Goal: Information Seeking & Learning: Learn about a topic

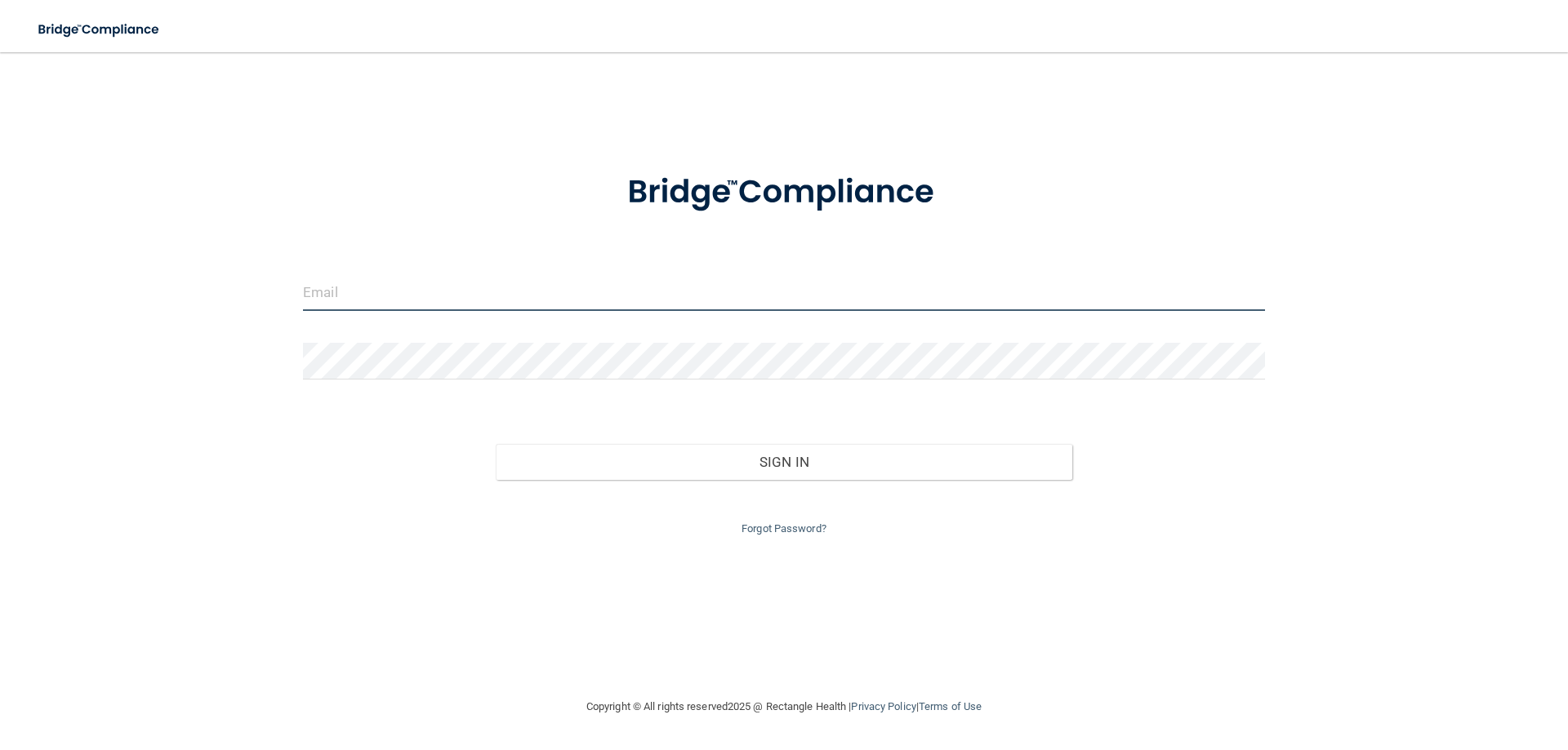
click at [506, 303] on input "email" at bounding box center [784, 292] width 962 height 36
click at [247, 505] on div "Invalid email/password. You don't have permission to access that page. Sign In …" at bounding box center [784, 374] width 1503 height 612
click at [351, 287] on input "email" at bounding box center [784, 292] width 962 height 36
type input "[EMAIL_ADDRESS][DOMAIN_NAME]"
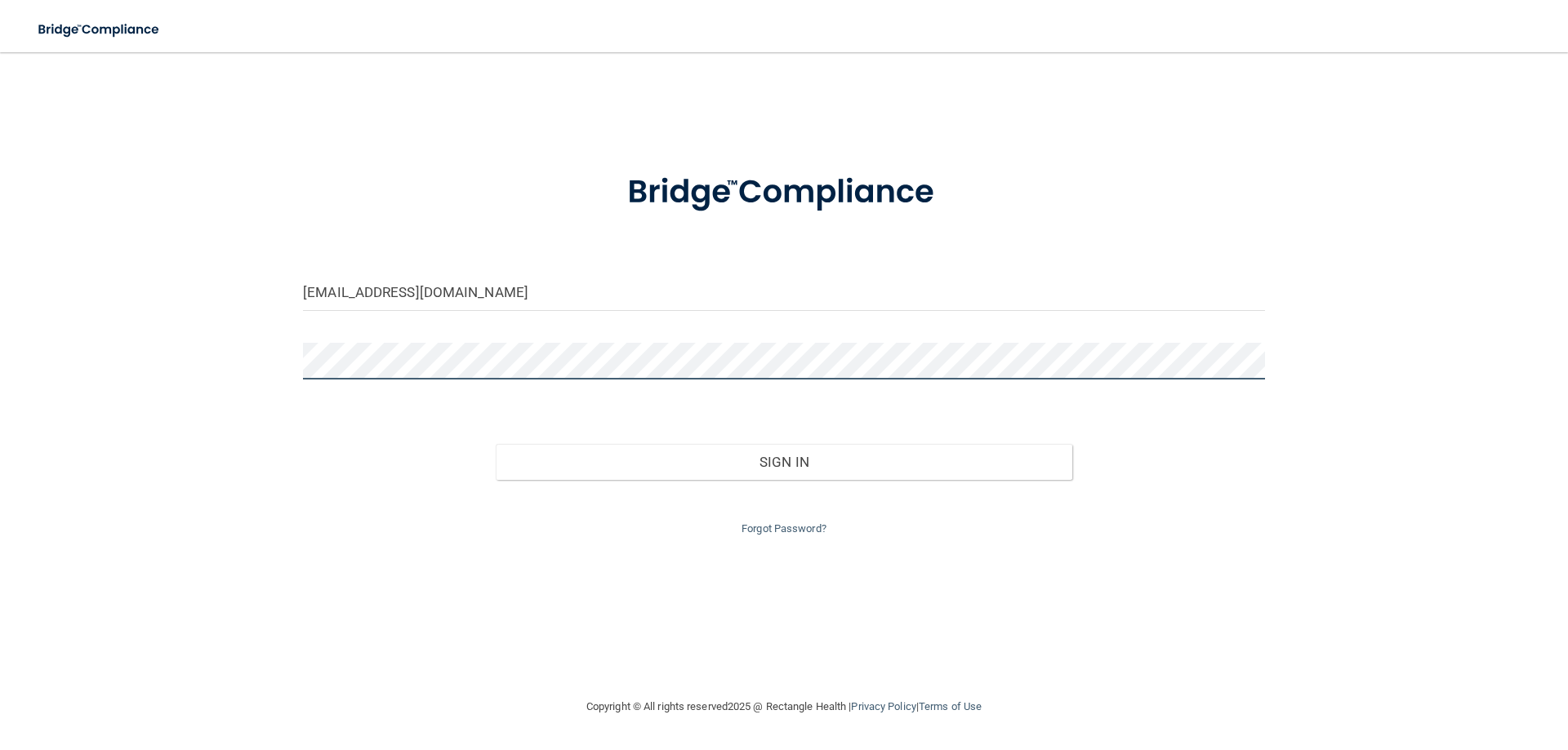
click at [496, 444] on button "Sign In" at bounding box center [784, 462] width 577 height 36
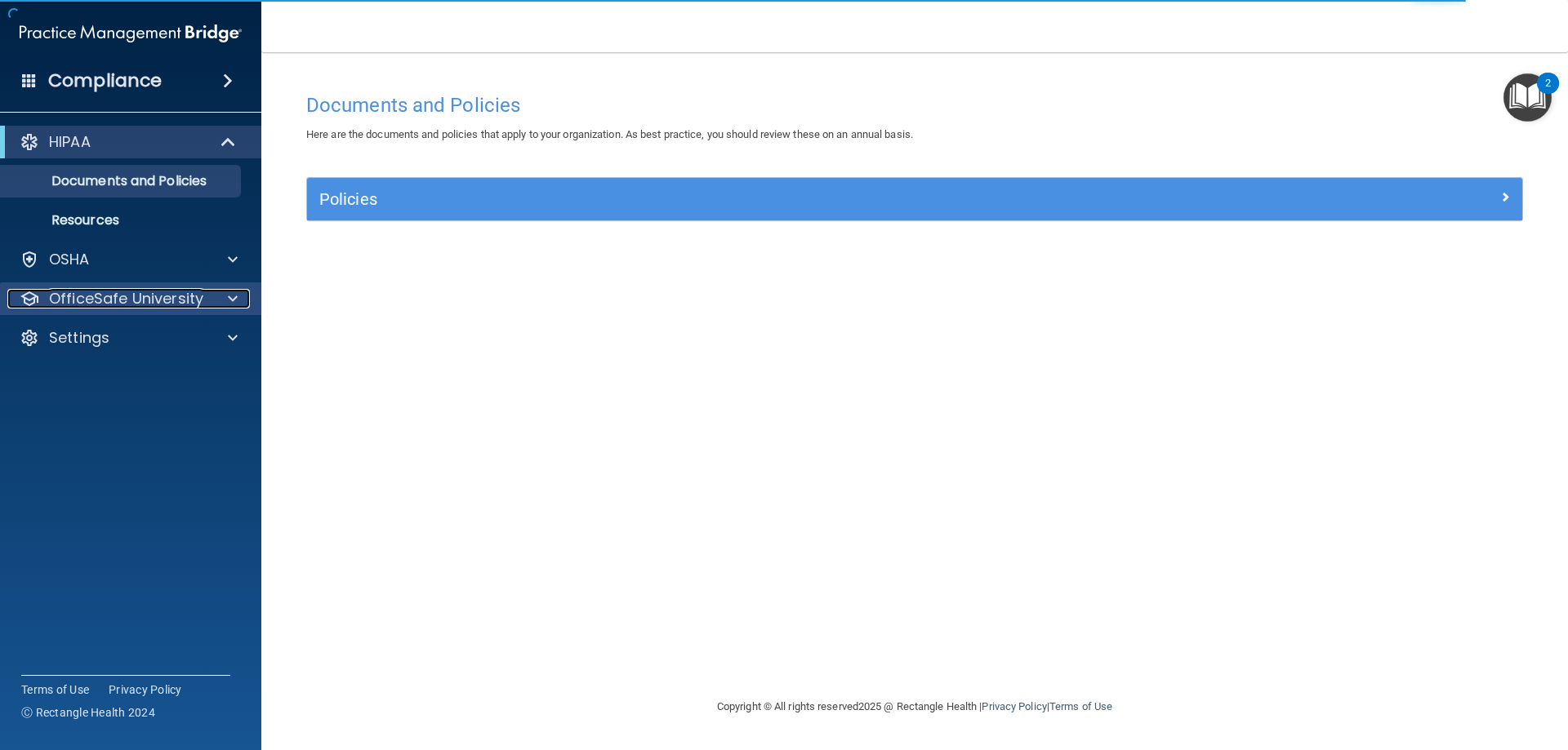
click at [235, 297] on span at bounding box center [233, 299] width 10 height 20
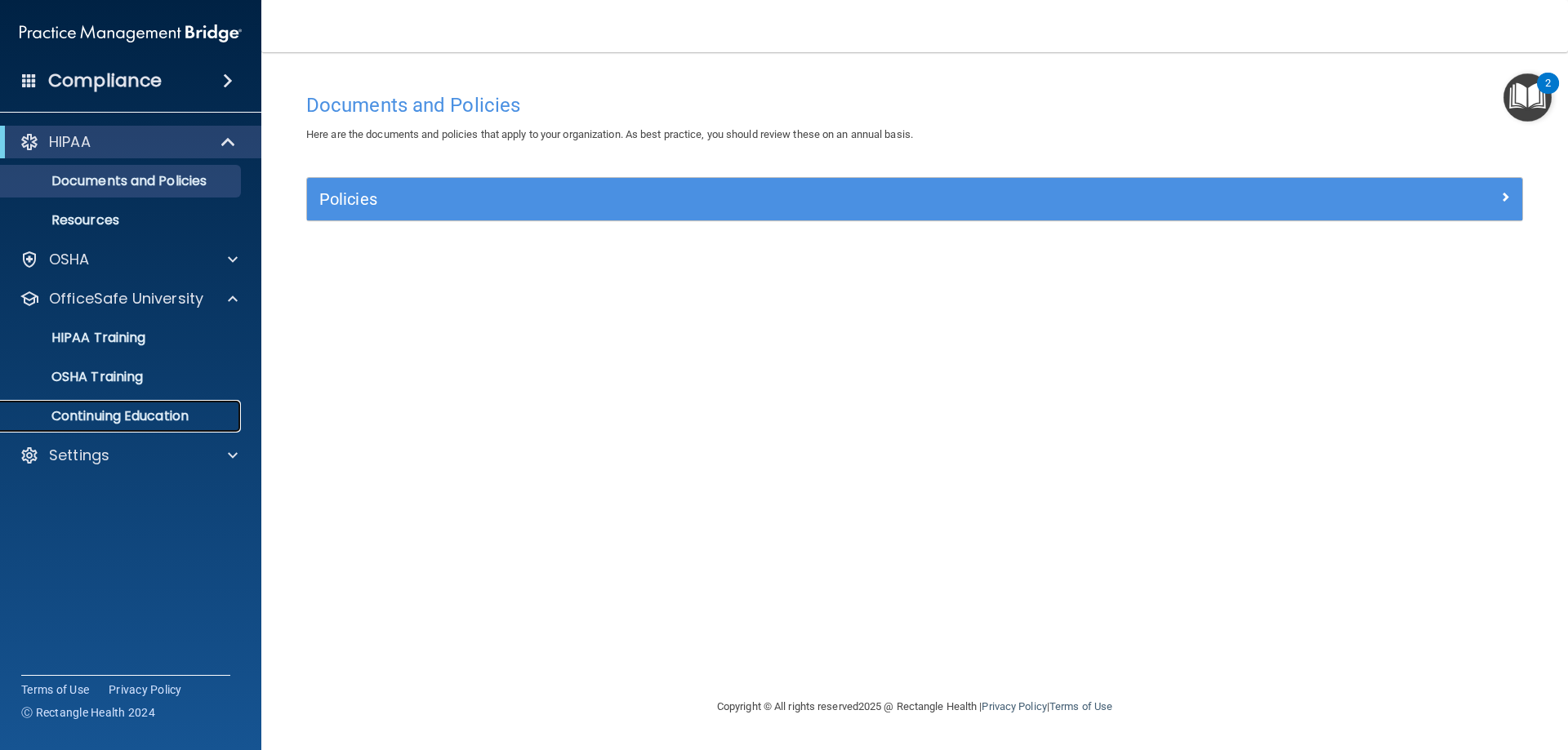
click at [185, 422] on p "Continuing Education" at bounding box center [122, 416] width 223 height 17
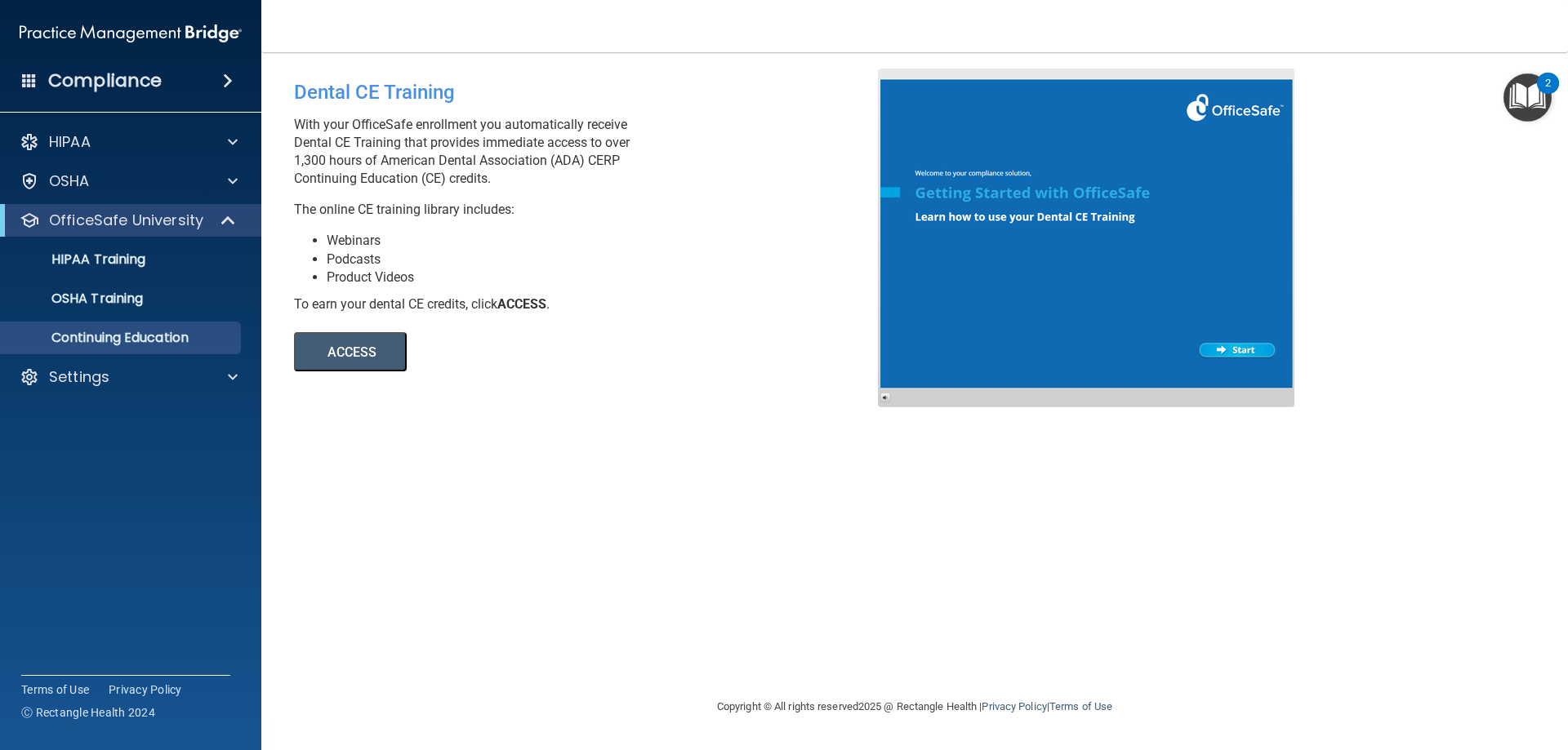
click at [1244, 353] on div at bounding box center [1086, 238] width 416 height 339
click at [225, 376] on div at bounding box center [230, 377] width 40 height 20
click at [363, 363] on button "ACCESS" at bounding box center [350, 351] width 112 height 39
click at [84, 468] on link "Sign Out" at bounding box center [112, 456] width 257 height 33
